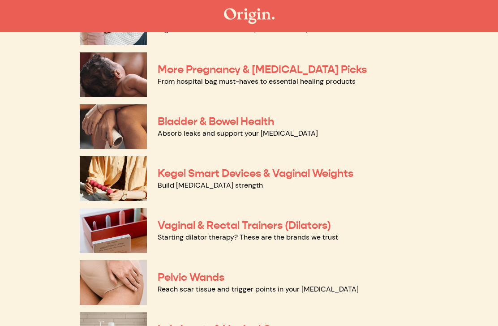
scroll to position [219, 0]
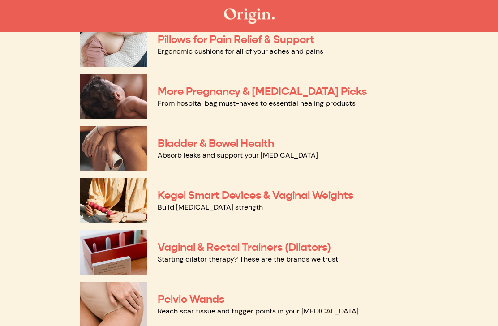
click at [96, 93] on img at bounding box center [113, 97] width 67 height 45
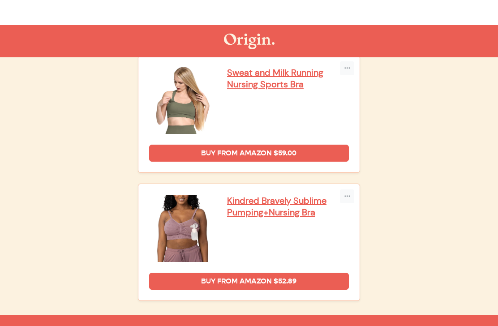
scroll to position [1872, 0]
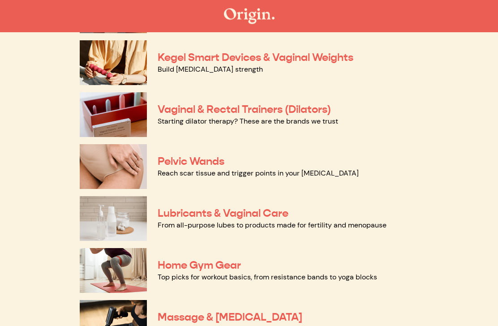
scroll to position [455, 0]
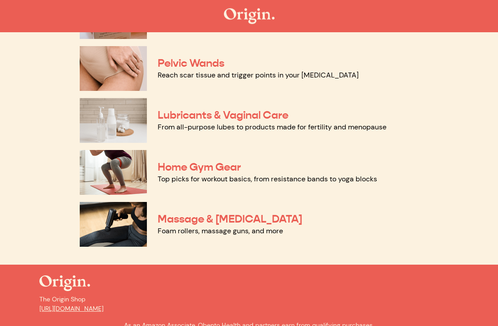
click at [109, 167] on img at bounding box center [113, 172] width 67 height 45
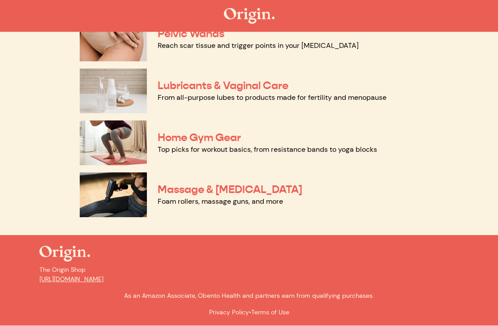
click at [94, 192] on img at bounding box center [113, 195] width 67 height 45
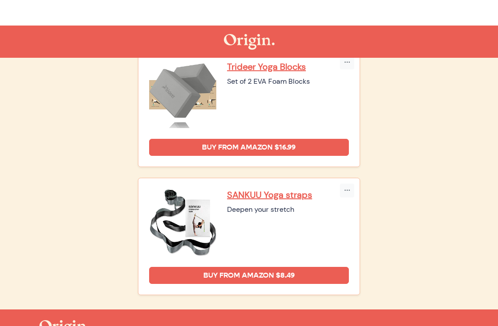
scroll to position [740, 0]
